Goal: Information Seeking & Learning: Learn about a topic

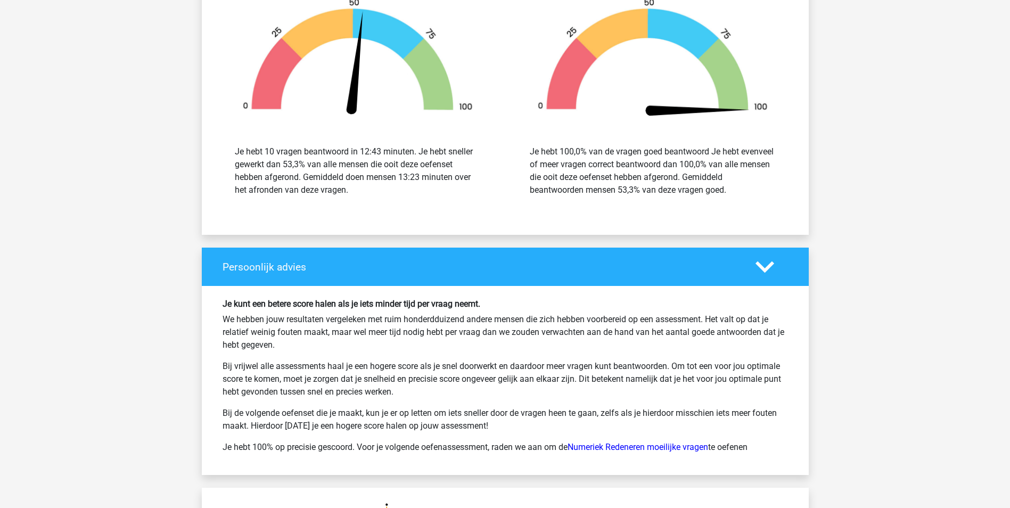
scroll to position [1884, 0]
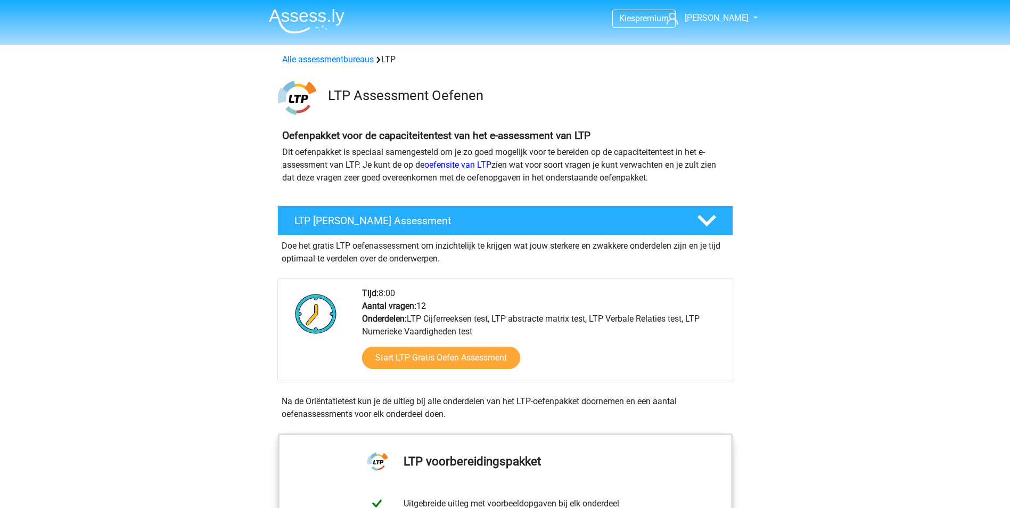
click at [301, 94] on img at bounding box center [297, 98] width 38 height 38
click at [305, 55] on link "Alle assessmentbureaus" at bounding box center [328, 59] width 92 height 10
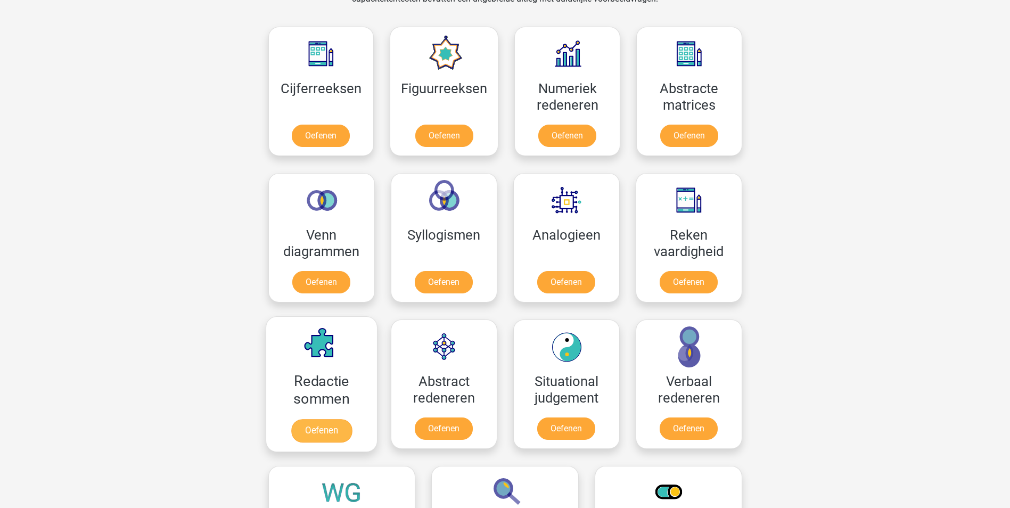
scroll to position [1011, 0]
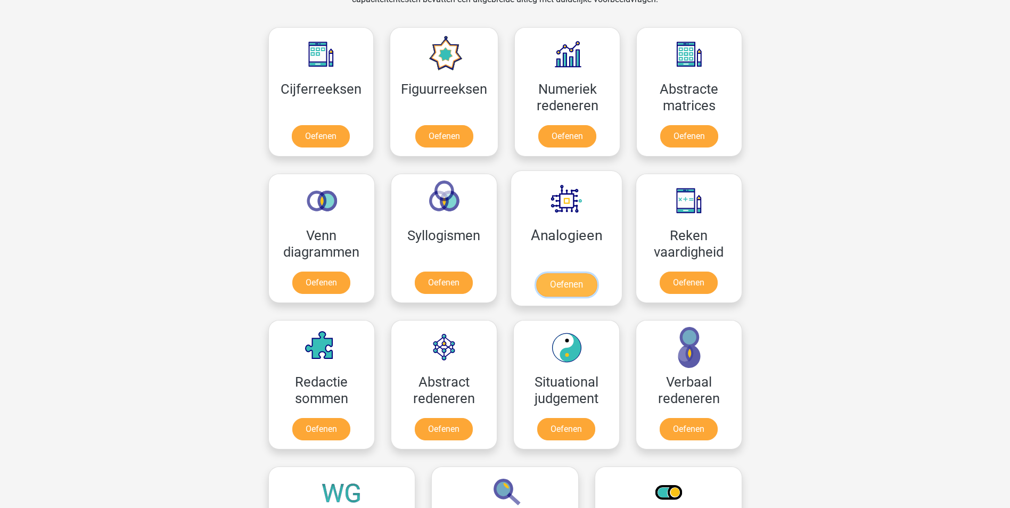
click at [545, 273] on link "Oefenen" at bounding box center [566, 284] width 61 height 23
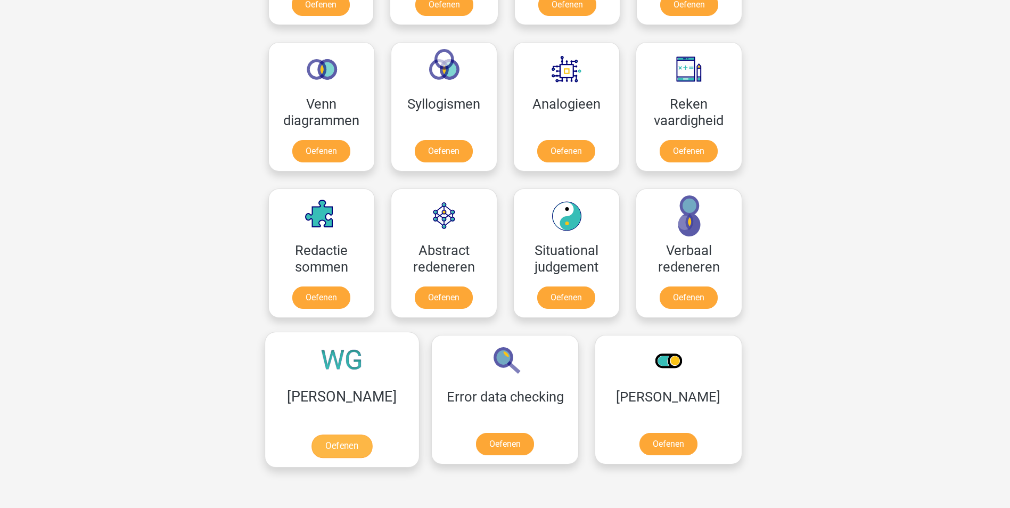
scroll to position [1171, 0]
